Goal: Task Accomplishment & Management: Manage account settings

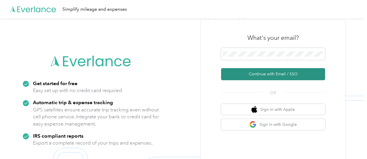
click at [259, 75] on button "Continue with Email / SSO" at bounding box center [273, 74] width 104 height 12
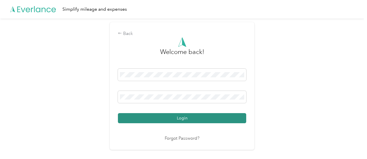
click at [185, 118] on button "Login" at bounding box center [182, 118] width 128 height 10
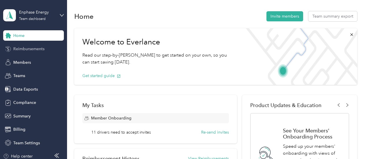
click at [27, 49] on span "Reimbursements" at bounding box center [28, 49] width 31 height 6
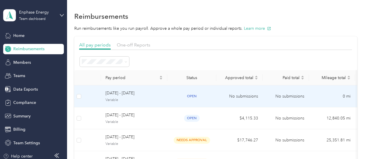
click at [160, 101] on span "Variable" at bounding box center [134, 100] width 57 height 5
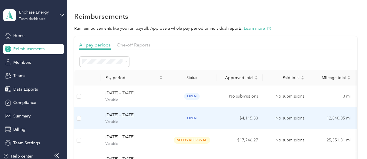
click at [151, 117] on span "[DATE] - [DATE]" at bounding box center [134, 115] width 57 height 6
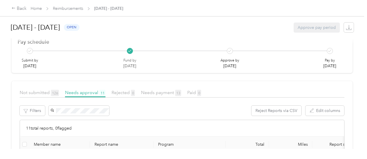
scroll to position [67, 0]
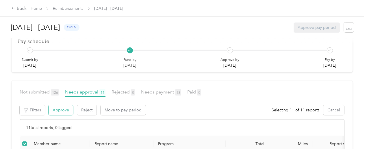
click at [67, 105] on button "Approve" at bounding box center [61, 110] width 25 height 10
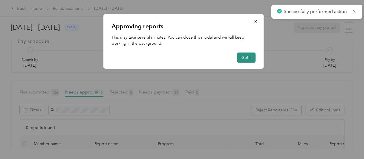
drag, startPoint x: 249, startPoint y: 56, endPoint x: 242, endPoint y: 56, distance: 6.9
click at [242, 56] on button "Got it" at bounding box center [247, 58] width 19 height 10
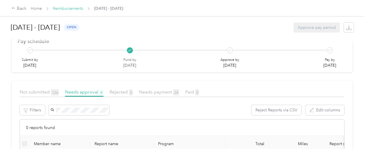
click at [75, 10] on link "Reimbursements" at bounding box center [68, 8] width 30 height 5
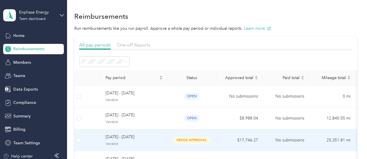
click at [198, 136] on td "needs approval" at bounding box center [192, 141] width 49 height 22
